Goal: Use online tool/utility: Utilize a website feature to perform a specific function

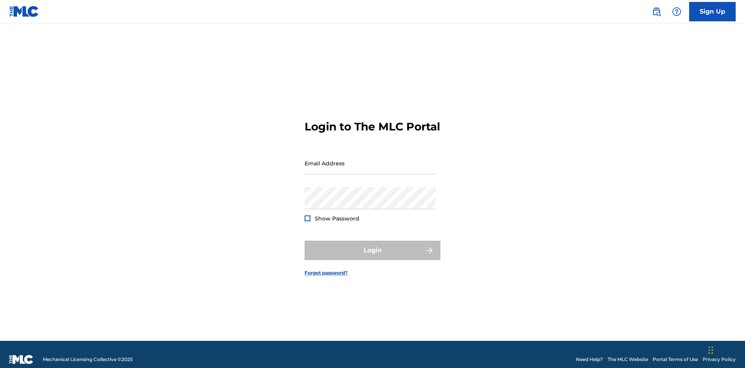
scroll to position [10, 0]
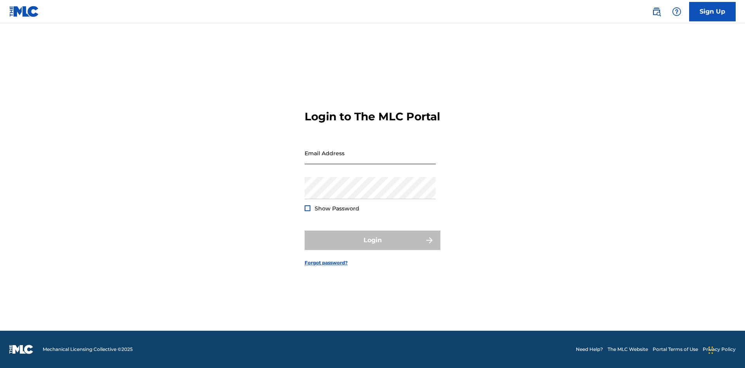
click at [370, 159] on input "Email Address" at bounding box center [369, 153] width 131 height 22
type input "Duke.McTesterson@gmail.com"
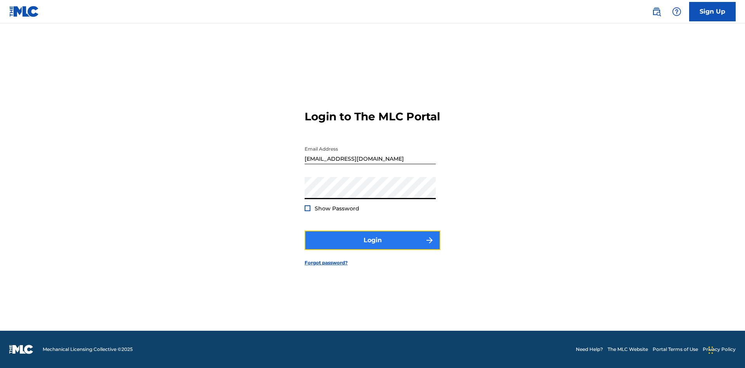
click at [372, 247] on button "Login" at bounding box center [372, 239] width 136 height 19
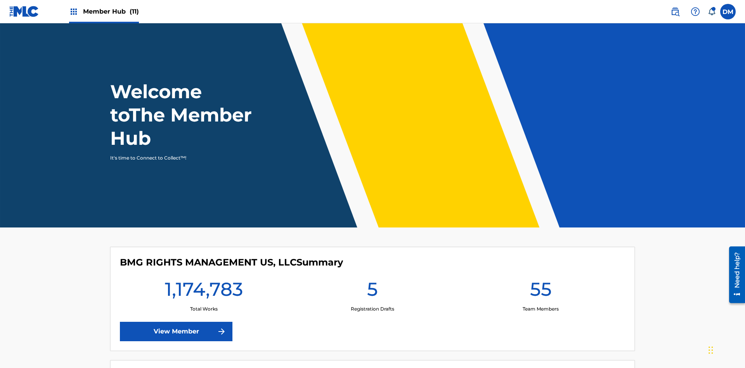
click at [111, 11] on span "Member Hub (11)" at bounding box center [111, 11] width 56 height 9
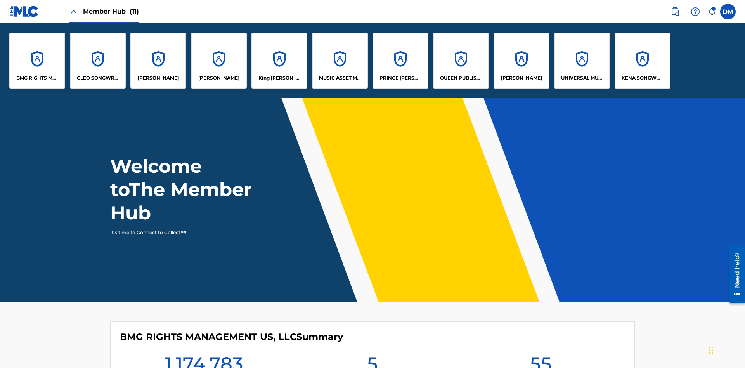
scroll to position [28, 0]
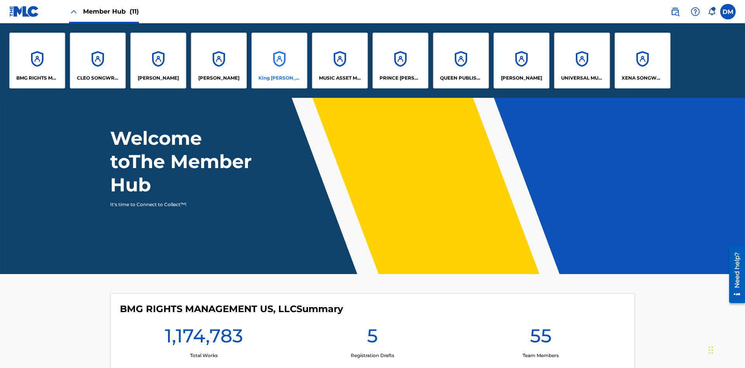
click at [279, 78] on p "King McTesterson" at bounding box center [279, 77] width 42 height 7
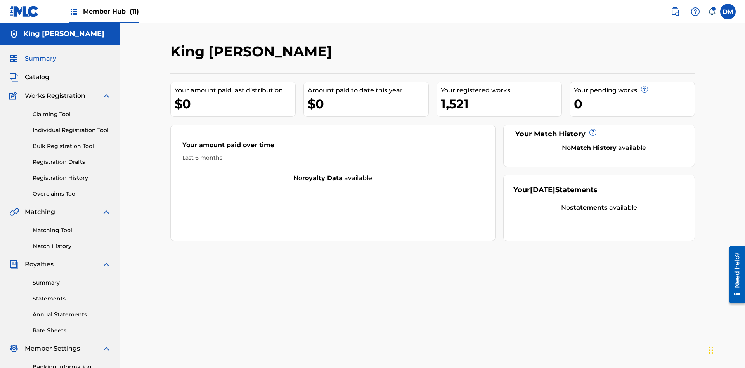
scroll to position [113, 0]
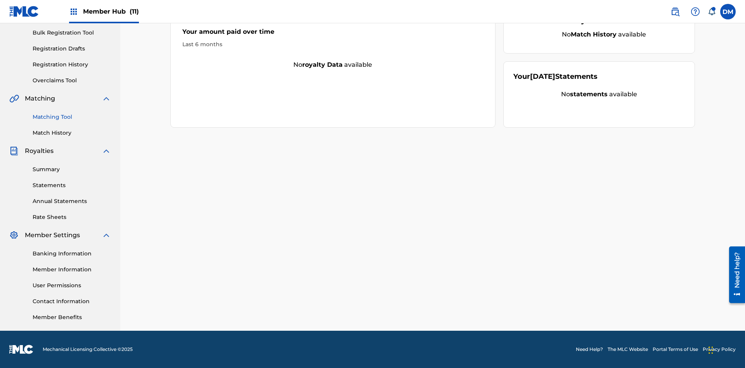
click at [72, 117] on link "Matching Tool" at bounding box center [72, 117] width 78 height 8
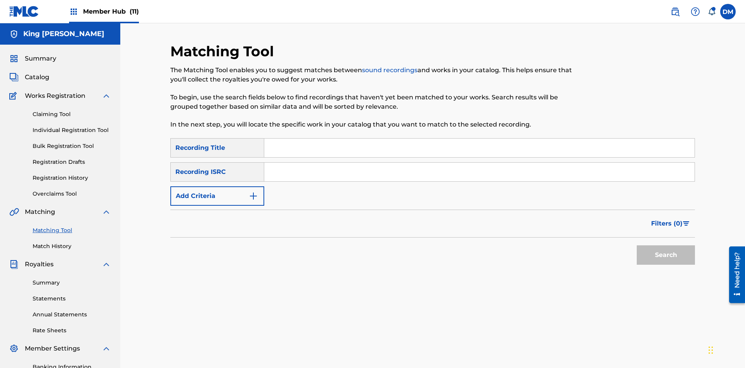
scroll to position [92, 0]
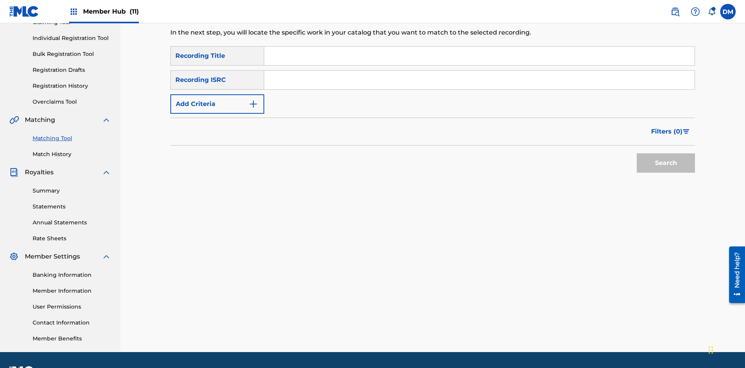
click at [479, 56] on input "Search Form" at bounding box center [479, 56] width 430 height 19
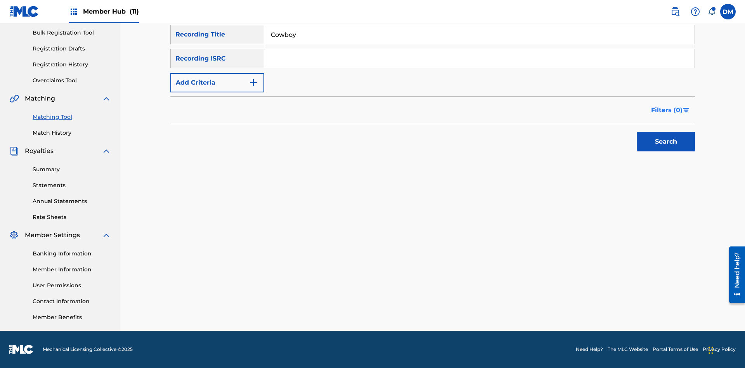
type input "Cowboy"
click at [667, 110] on span "Filters ( 0 )" at bounding box center [666, 110] width 31 height 9
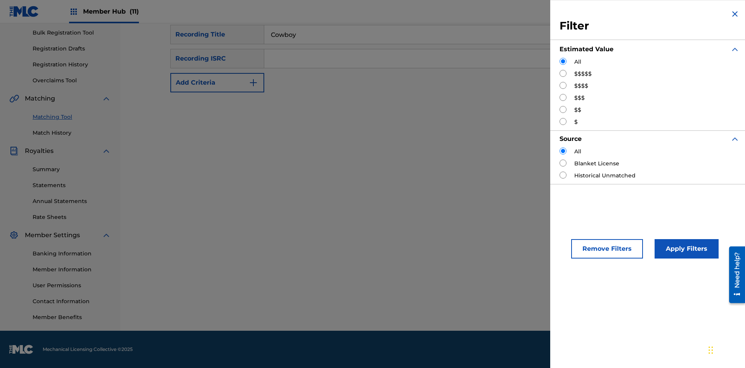
click at [563, 73] on input "Search Form" at bounding box center [562, 73] width 7 height 7
radio input "true"
click at [685, 249] on button "Apply Filters" at bounding box center [686, 248] width 64 height 19
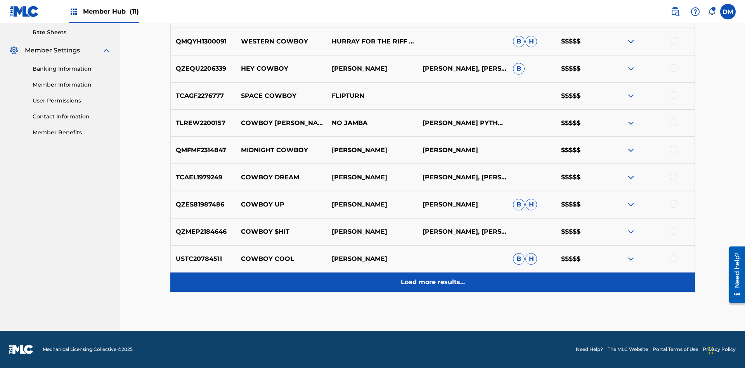
click at [432, 282] on p "Load more results..." at bounding box center [433, 281] width 64 height 9
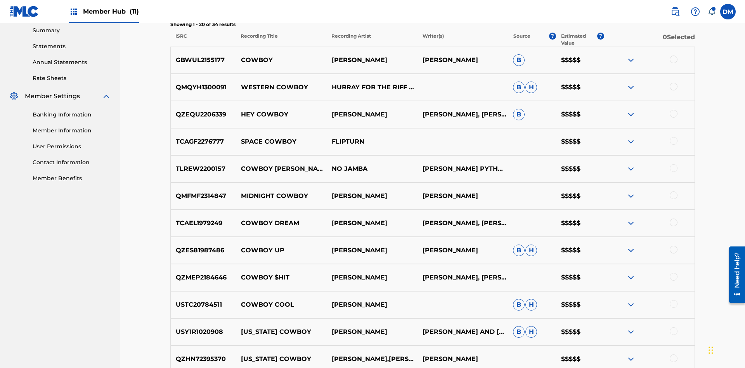
scroll to position [261, 0]
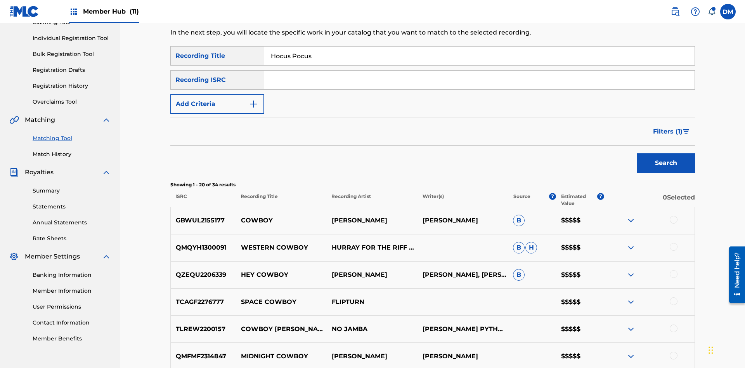
type input "Hocus Pocus"
click at [667, 127] on span "Filters ( 1 )" at bounding box center [667, 131] width 29 height 9
click at [0, 0] on input "Search Form" at bounding box center [0, 0] width 0 height 0
radio input "true"
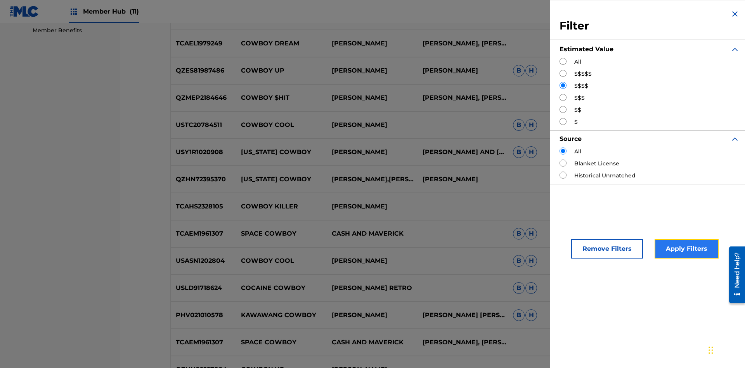
click at [685, 249] on button "Apply Filters" at bounding box center [686, 248] width 64 height 19
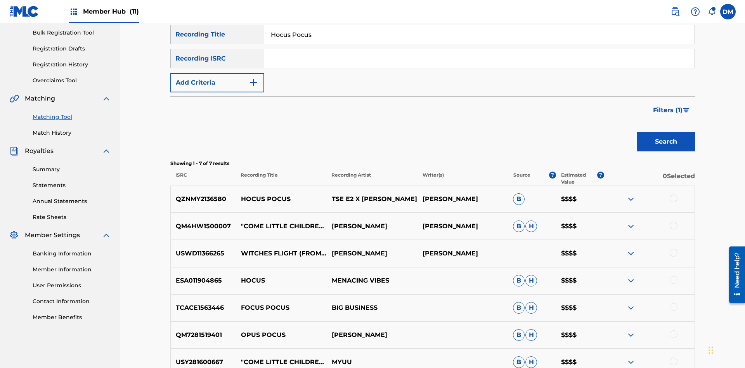
click at [479, 44] on input "Hocus Pocus" at bounding box center [479, 34] width 430 height 19
click at [479, 44] on input "Search Form" at bounding box center [479, 34] width 430 height 19
type input "Milenko"
click at [667, 106] on span "Filters ( 1 )" at bounding box center [667, 110] width 29 height 9
click at [0, 0] on input "Search Form" at bounding box center [0, 0] width 0 height 0
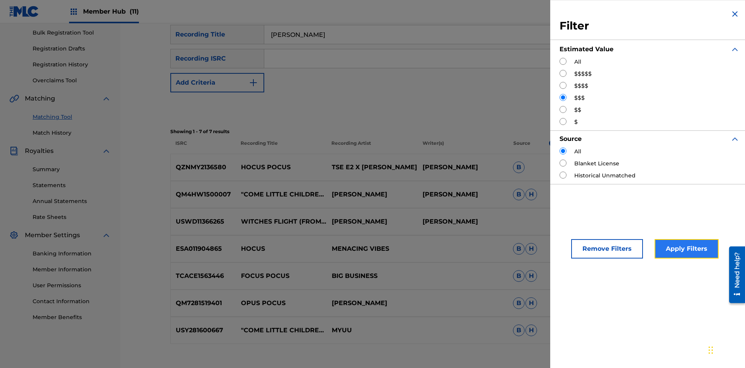
click at [685, 249] on button "Apply Filters" at bounding box center [686, 248] width 64 height 19
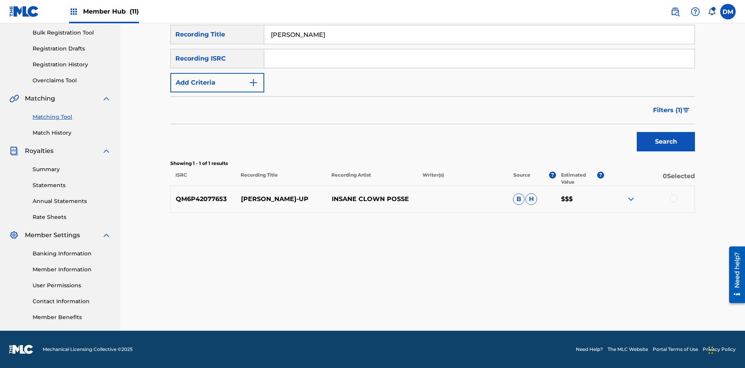
click at [479, 44] on input "Milenko" at bounding box center [479, 34] width 430 height 19
click at [479, 44] on input "Search Form" at bounding box center [479, 34] width 430 height 19
type input "Milenko"
click at [667, 110] on span "Filters ( 1 )" at bounding box center [667, 110] width 29 height 9
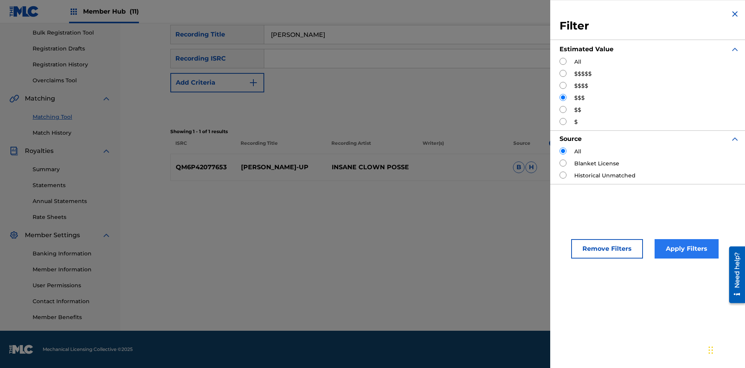
click at [563, 109] on input "Search Form" at bounding box center [562, 109] width 7 height 7
click at [685, 249] on button "Apply Filters" at bounding box center [686, 248] width 64 height 19
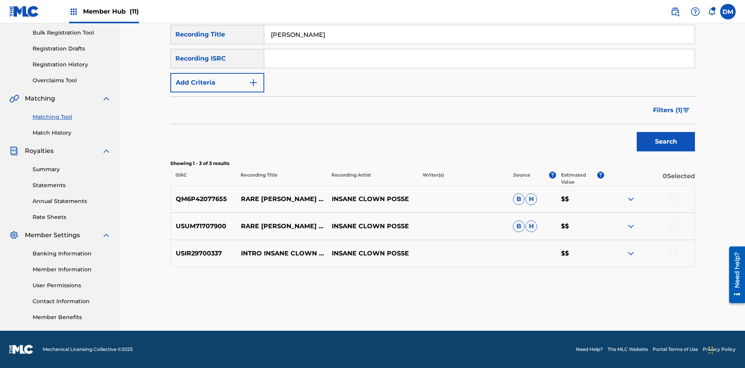
click at [479, 44] on input "Milenko" at bounding box center [479, 34] width 430 height 19
click at [479, 44] on input "Search Form" at bounding box center [479, 34] width 430 height 19
type input "Milenko"
click at [667, 110] on span "Filters ( 1 )" at bounding box center [667, 110] width 29 height 9
click at [0, 0] on input "Search Form" at bounding box center [0, 0] width 0 height 0
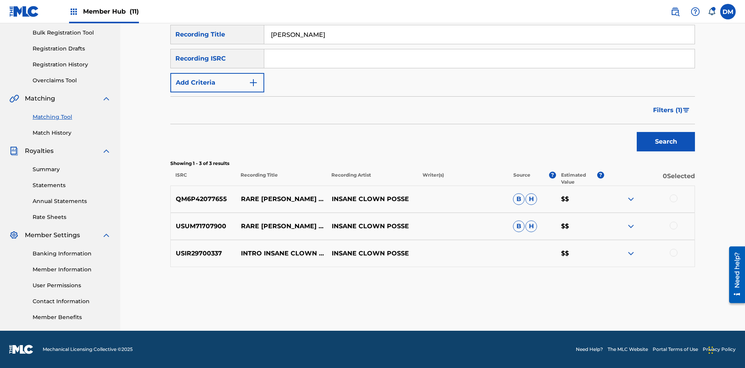
radio input "true"
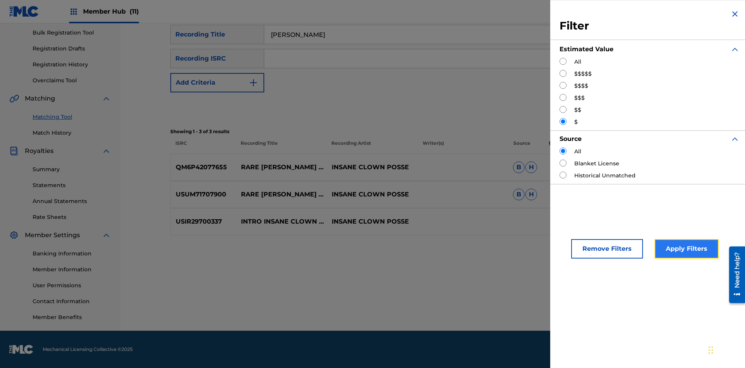
click at [685, 249] on button "Apply Filters" at bounding box center [686, 248] width 64 height 19
